Goal: Information Seeking & Learning: Learn about a topic

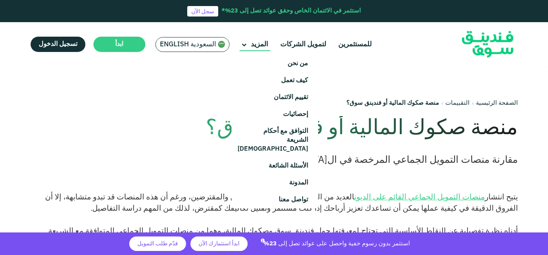
click at [258, 46] on span "المزيد" at bounding box center [259, 44] width 17 height 7
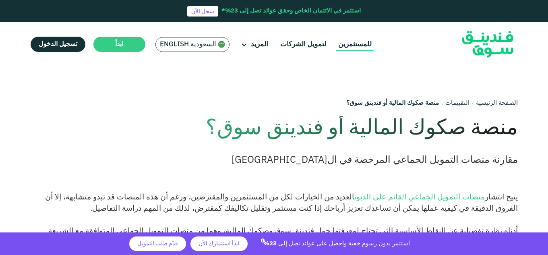
click at [348, 45] on link "للمستثمرين" at bounding box center [354, 44] width 37 height 13
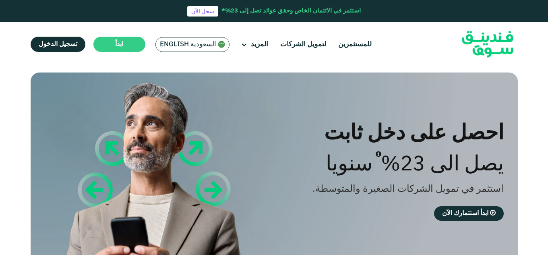
click at [482, 45] on img at bounding box center [487, 44] width 79 height 41
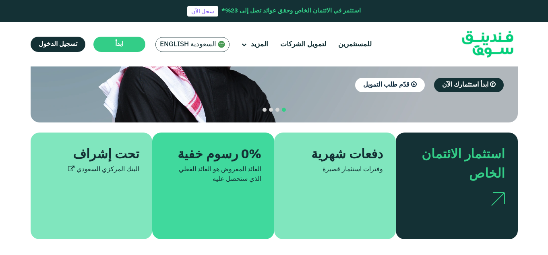
drag, startPoint x: 549, startPoint y: 17, endPoint x: 549, endPoint y: 55, distance: 38.6
